Goal: Task Accomplishment & Management: Manage account settings

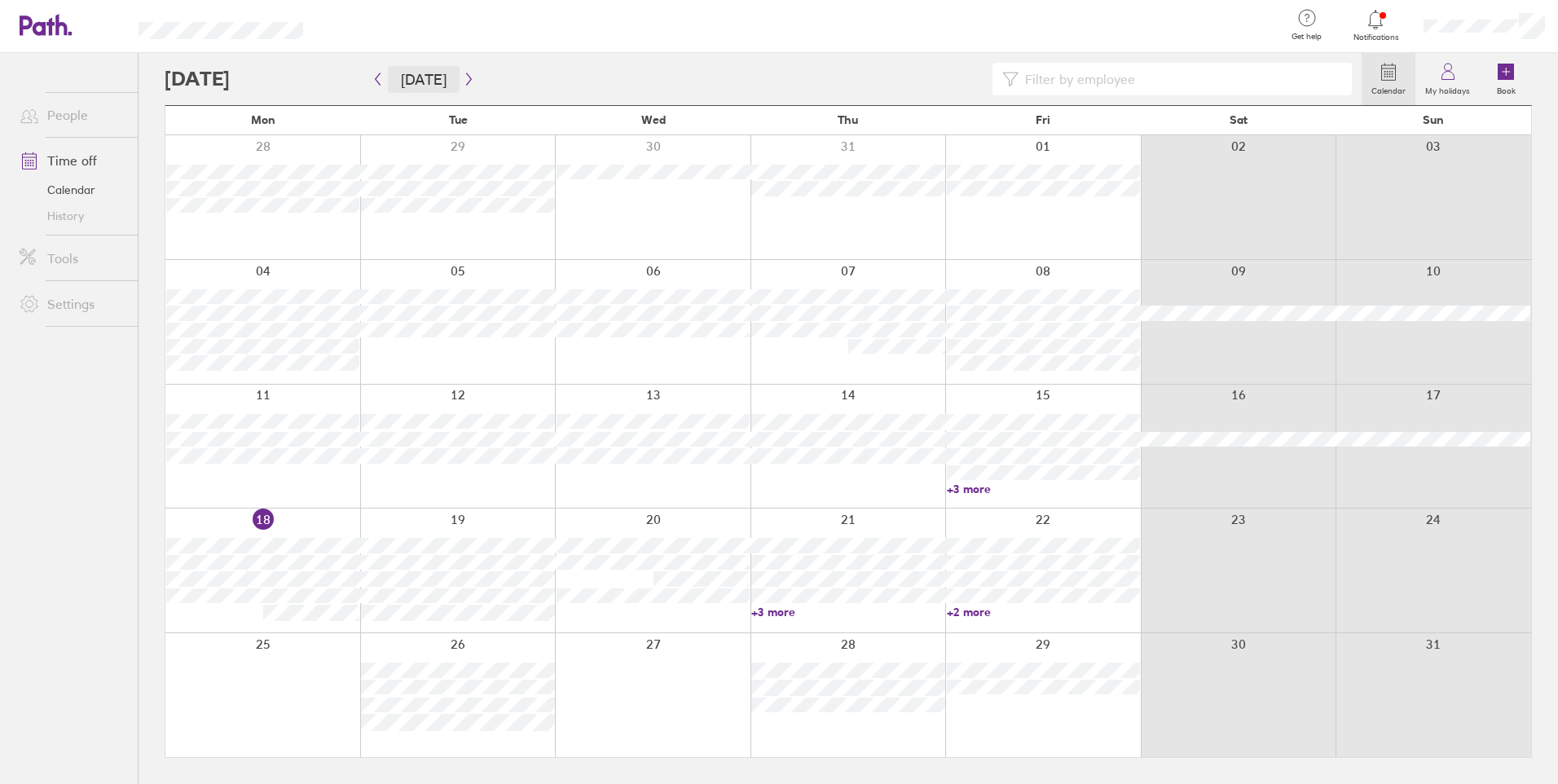
click at [448, 70] on button "[DATE]" at bounding box center [423, 79] width 72 height 27
click at [462, 76] on icon "button" at bounding box center [468, 79] width 12 height 13
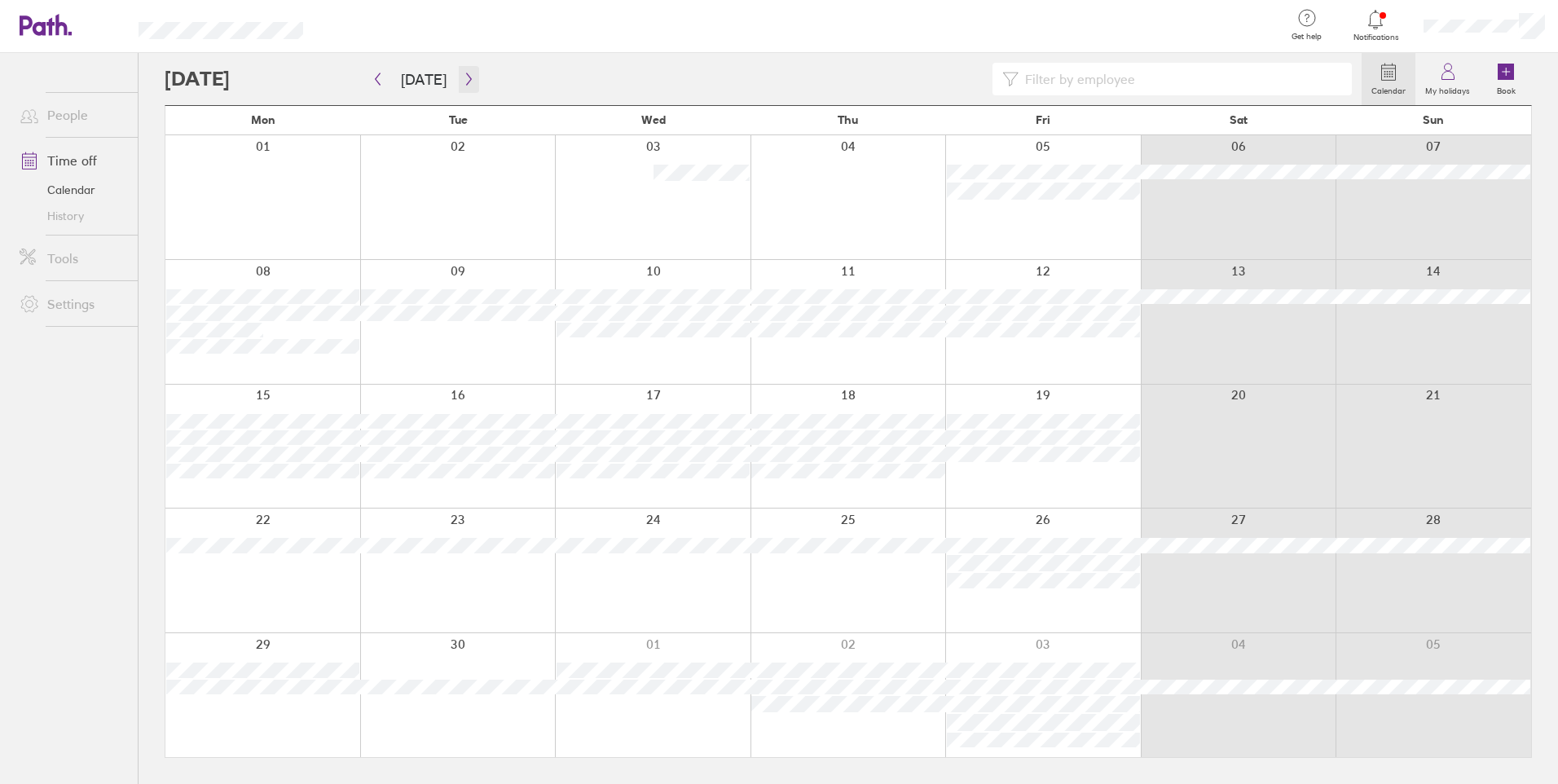
click at [462, 76] on icon "button" at bounding box center [468, 79] width 12 height 13
